Goal: Contribute content

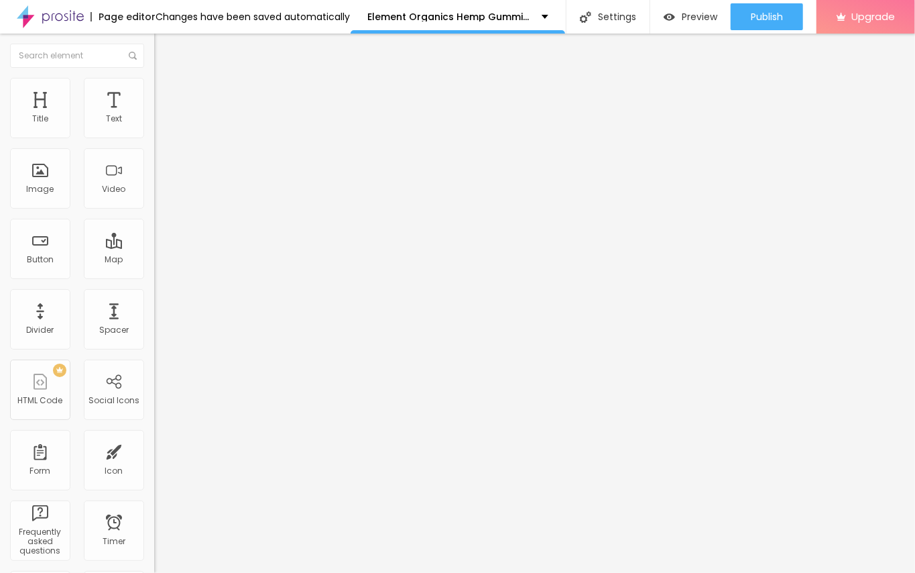
click at [154, 115] on span "Add image" at bounding box center [181, 109] width 55 height 11
click at [154, 275] on input "https://" at bounding box center [234, 268] width 161 height 13
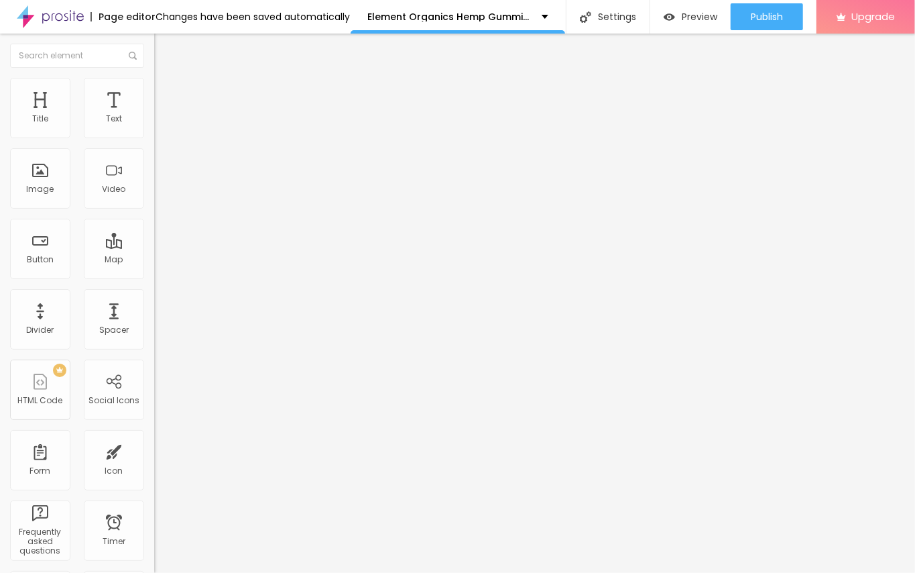
paste input "https://supplemntsall.com/ElementOrganicsHempGummies"
type input "https://supplemntsall.com/ElementOrganicsHempGummies"
click at [154, 41] on button "Edit Image" at bounding box center [231, 49] width 154 height 31
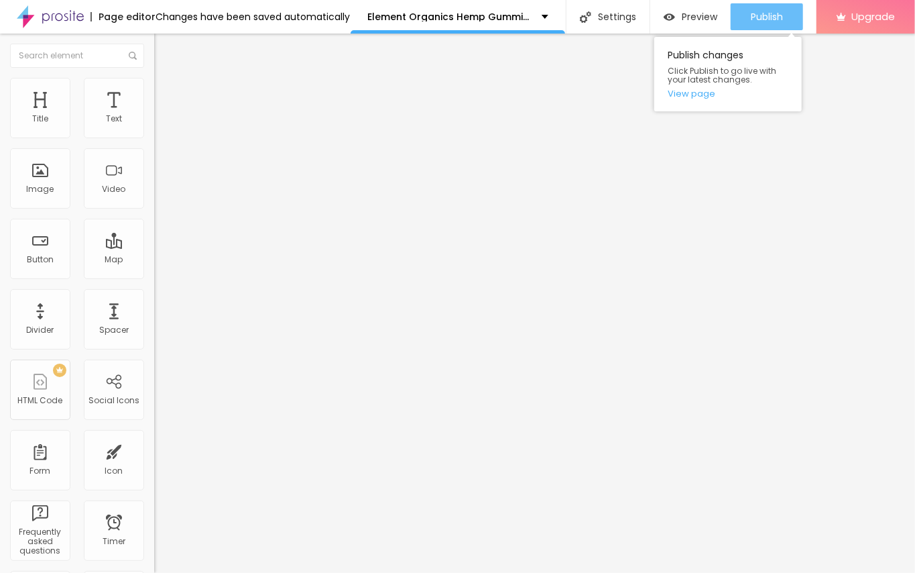
click at [776, 17] on span "Publish" at bounding box center [767, 16] width 32 height 11
